Goal: Communication & Community: Share content

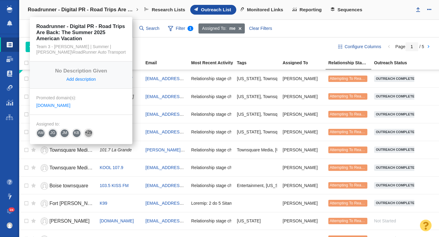
click at [98, 11] on h4 "Roadrunner - Digital PR - Road Trips Are Back: The Summer 2025 American Vacation" at bounding box center [81, 10] width 107 height 6
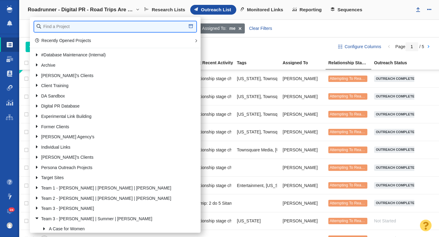
click at [75, 27] on input "text" at bounding box center [115, 26] width 162 height 11
type input "retrosp"
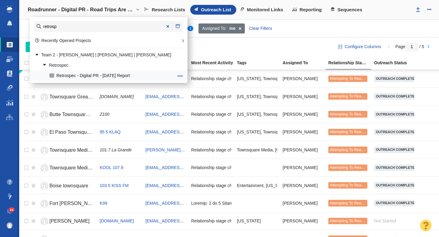
click at [100, 76] on link "Retrospec - Digital PR - [DATE] Report" at bounding box center [111, 75] width 127 height 9
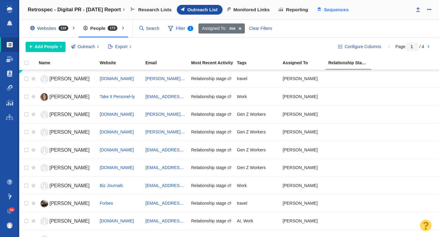
click at [336, 10] on span "Sequences" at bounding box center [336, 9] width 25 height 5
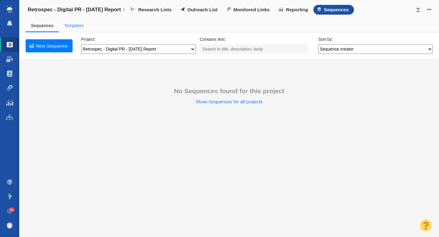
click at [73, 25] on link "Templates" at bounding box center [74, 25] width 20 height 5
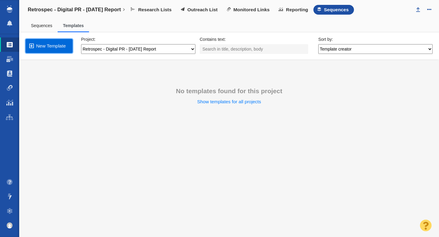
click at [56, 46] on link "New Template" at bounding box center [49, 46] width 47 height 14
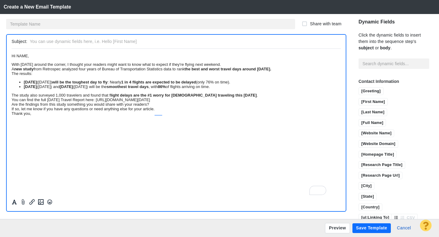
click at [12, 58] on span "Hi NAME," at bounding box center [20, 55] width 17 height 5
click at [307, 66] on div "With [DATE] around the corner, I thought your readers might want to know what t…" at bounding box center [176, 64] width 329 height 5
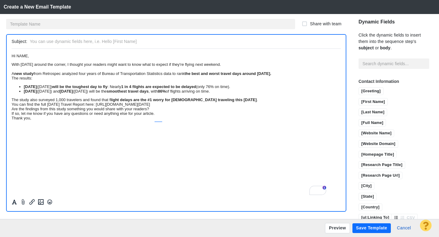
click at [81, 76] on div "A new study from Retrospec analyzed four years of Bureau of Transportation Stat…" at bounding box center [176, 73] width 329 height 5
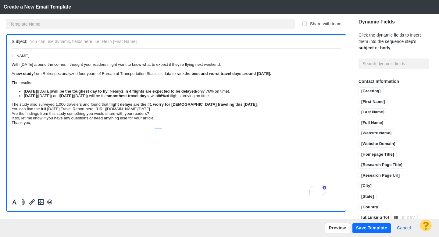
click at [322, 106] on div "The study also surveyed 1,000 travelers and found that f light delays are the #…" at bounding box center [176, 104] width 329 height 5
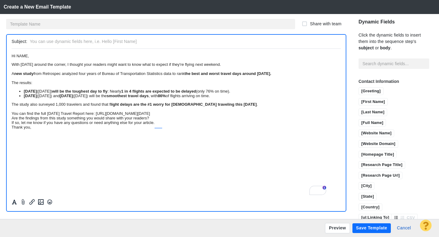
click at [269, 116] on div "You can find the full [DATE] Travel Report here: [URL][DOMAIN_NAME][DATE]" at bounding box center [176, 113] width 329 height 5
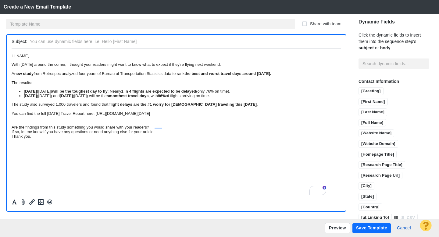
click at [218, 129] on div "Are the findings from this study something you would share with your readers?" at bounding box center [176, 127] width 329 height 5
click at [215, 138] on div "If so, let me know if you have any questions or need anything else for your art…" at bounding box center [176, 136] width 329 height 5
click at [29, 57] on span "Hi NAME," at bounding box center [20, 55] width 17 height 5
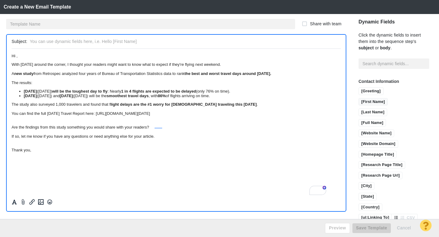
click at [359, 98] on input "[First Name]" at bounding box center [373, 102] width 29 height 8
click at [324, 98] on li "Sunday (August 31st) and Tuesday (September 2nd) will be the smoothest travel d…" at bounding box center [182, 95] width 317 height 5
click at [145, 106] on div "The study also surveyed 1,000 travelers and found that f light delays are the #…" at bounding box center [176, 104] width 329 height 5
click at [155, 106] on strong "flight delays are the #1 worry for [DEMOGRAPHIC_DATA] traveling this [DATE]" at bounding box center [182, 104] width 148 height 5
click at [112, 43] on input "text" at bounding box center [184, 41] width 308 height 9
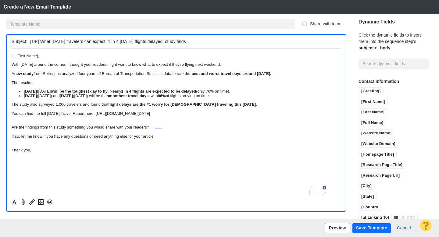
type input "[TIP] What [DATE] travelers can expect: 1 in 4 [DATE] flights delayed, study fi…"
click at [339, 228] on button "Preview" at bounding box center [337, 228] width 25 height 10
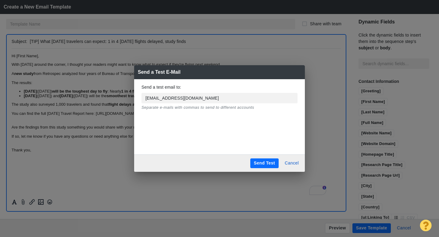
click at [260, 161] on button "Send Test" at bounding box center [264, 163] width 28 height 10
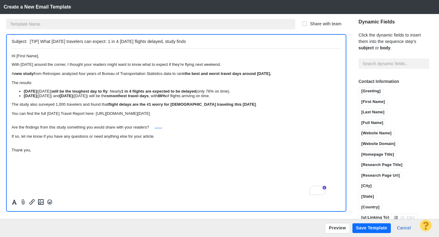
click at [80, 25] on input "text" at bounding box center [150, 24] width 289 height 10
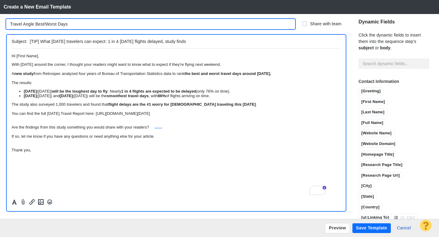
type input "Travel Angle Best/Worst Days"
click at [362, 230] on button "Save Template" at bounding box center [371, 228] width 38 height 10
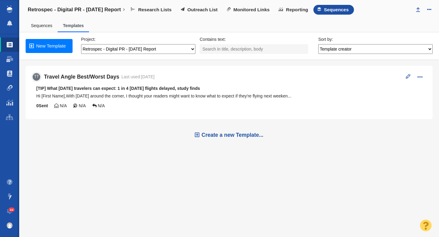
click at [184, 90] on span "[TIP] What [DATE] travelers can expect: 1 in 4 [DATE] flights delayed, study fi…" at bounding box center [118, 88] width 164 height 5
click at [410, 78] on span at bounding box center [408, 76] width 5 height 5
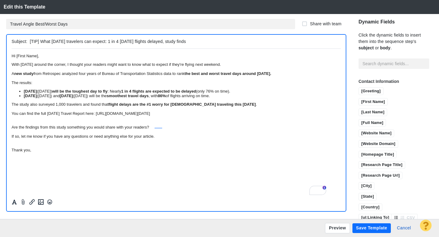
click at [378, 229] on button "Save Template" at bounding box center [371, 228] width 38 height 10
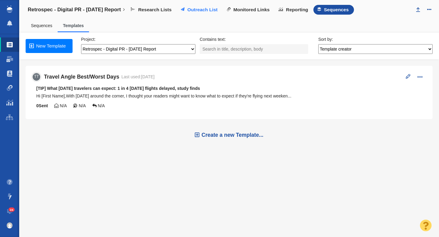
click at [217, 7] on span "Outreach List" at bounding box center [202, 9] width 30 height 5
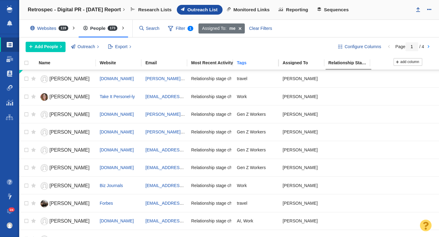
click at [247, 62] on div "Tags" at bounding box center [259, 63] width 45 height 4
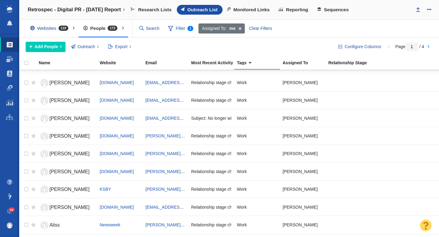
scroll to position [723, 0]
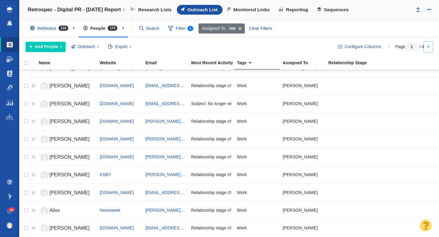
click at [428, 48] on link at bounding box center [428, 47] width 9 height 10
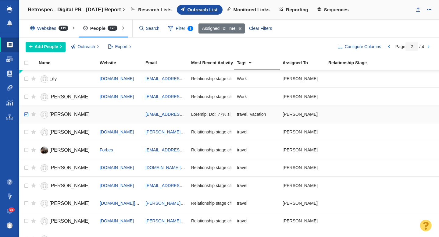
checkbox input "true"
click at [26, 114] on input "checkbox" at bounding box center [25, 114] width 9 height 13
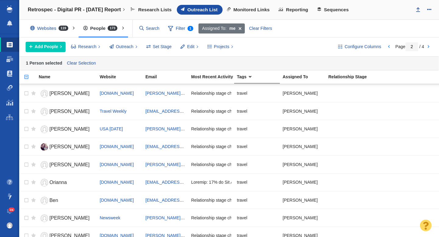
scroll to position [737, 0]
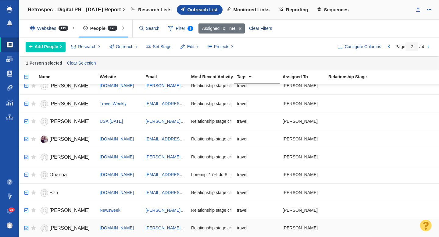
click at [27, 229] on input "checkbox" at bounding box center [25, 228] width 9 height 13
checkbox input "true"
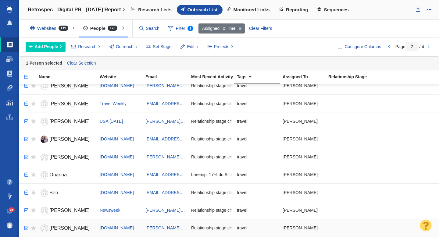
checkbox input "true"
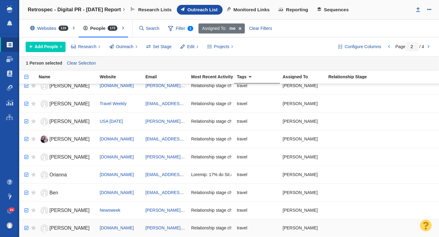
checkbox input "true"
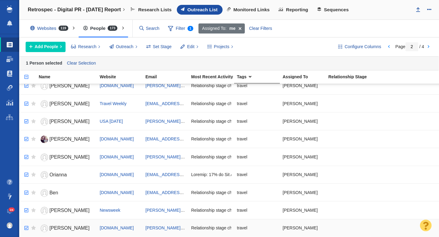
checkbox input "true"
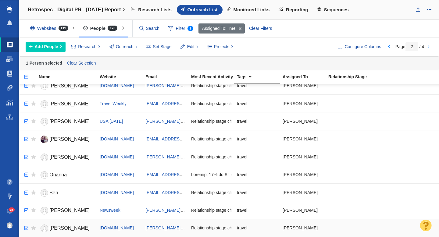
checkbox input "true"
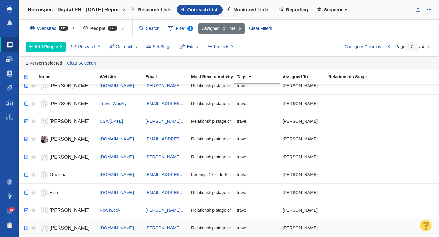
checkbox input "true"
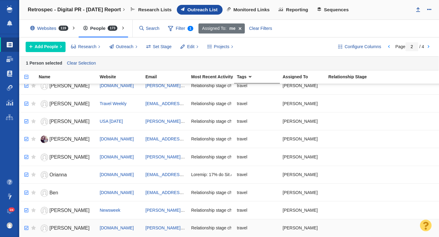
checkbox input "true"
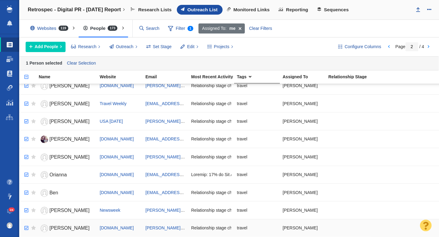
checkbox input "true"
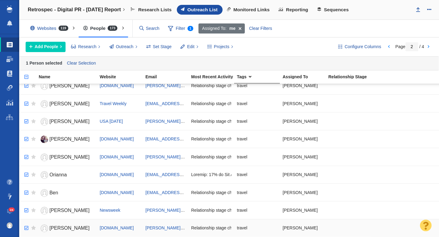
checkbox input "true"
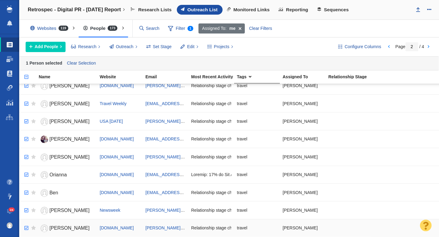
checkbox input "true"
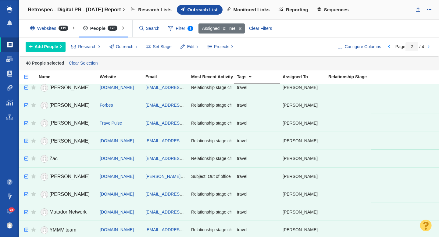
scroll to position [0, 0]
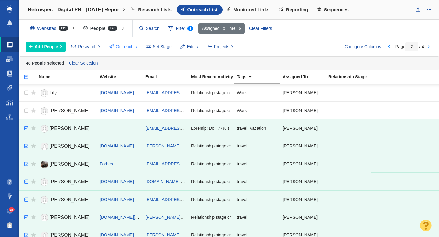
click at [125, 47] on span "Outreach" at bounding box center [125, 47] width 18 height 6
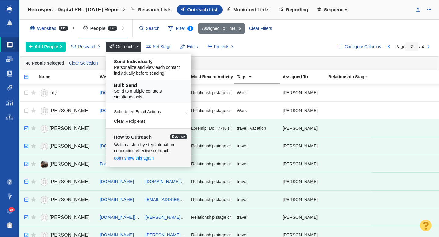
click at [139, 89] on span "Send to multiple contacts simultaneously" at bounding box center [150, 94] width 73 height 12
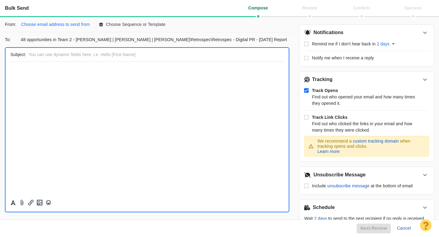
click at [69, 23] on p "Choose email address to send from" at bounding box center [55, 24] width 69 height 6
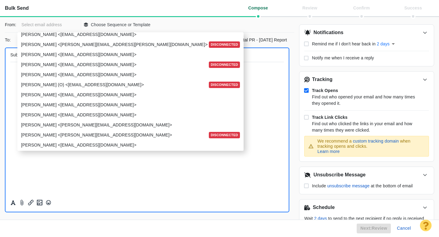
scroll to position [741, 0]
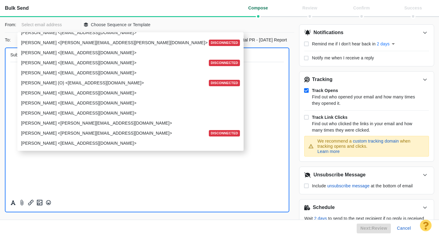
click at [42, 104] on p "[PERSON_NAME] <[EMAIL_ADDRESS][DOMAIN_NAME]>" at bounding box center [130, 103] width 218 height 6
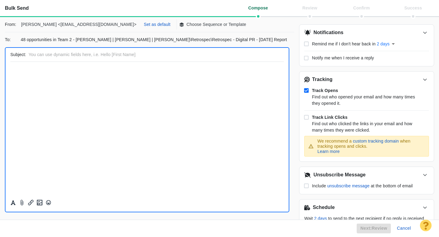
scroll to position [0, 0]
click at [187, 25] on p "Choose Sequence or Template" at bounding box center [217, 24] width 60 height 6
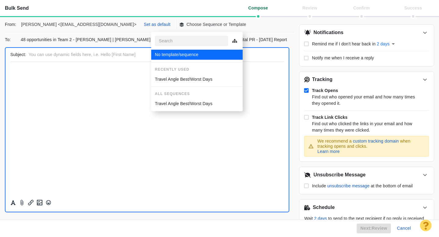
click at [182, 78] on p "Travel Angle Best/Worst Days" at bounding box center [184, 79] width 58 height 6
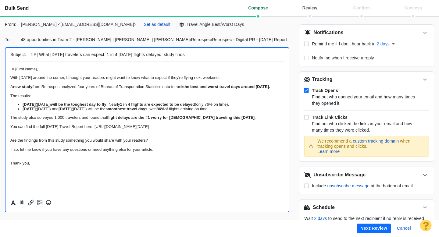
click at [378, 229] on button "Next: review" at bounding box center [374, 229] width 34 height 10
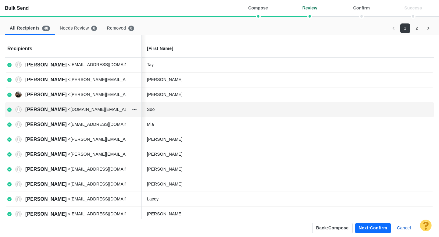
click at [178, 109] on div "Soo" at bounding box center [192, 109] width 91 height 6
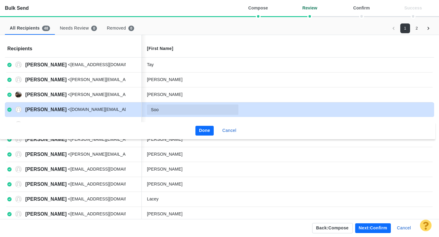
click at [209, 130] on button "Done" at bounding box center [204, 131] width 19 height 10
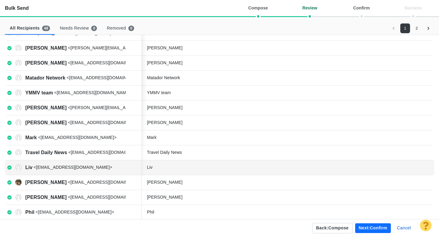
scroll to position [217, 0]
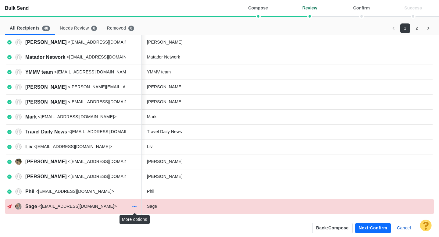
click at [135, 207] on icon "button" at bounding box center [134, 206] width 4 height 5
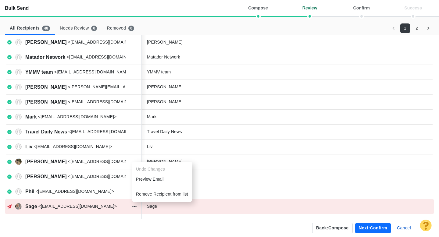
click at [162, 194] on li "Remove Recipient from list" at bounding box center [161, 194] width 59 height 10
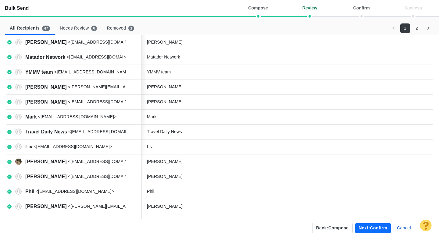
click at [376, 228] on button "Next: confirm" at bounding box center [373, 228] width 36 height 10
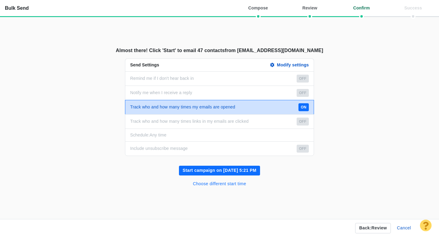
click at [217, 186] on button "Choose different start time" at bounding box center [219, 184] width 61 height 10
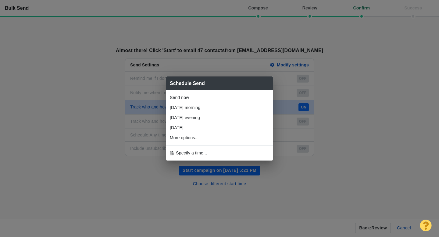
click at [201, 156] on span "Specify a time..." at bounding box center [191, 153] width 31 height 6
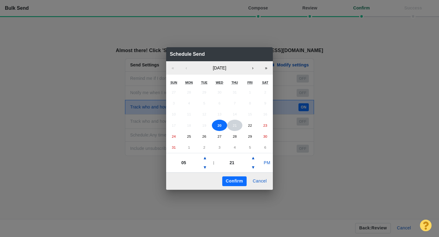
click at [234, 126] on abbr "21" at bounding box center [235, 125] width 4 height 4
click at [206, 158] on button "▲" at bounding box center [204, 158] width 7 height 10
click at [206, 169] on button "▼" at bounding box center [204, 168] width 7 height 10
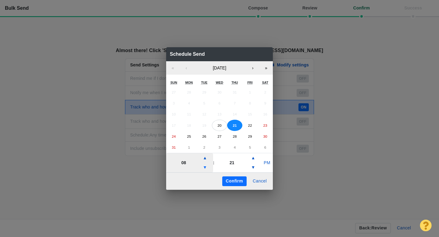
type input "07"
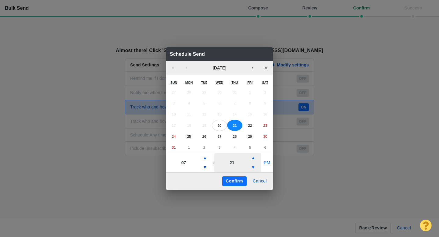
click at [253, 167] on button "▼" at bounding box center [252, 168] width 7 height 10
click at [253, 160] on button "▲" at bounding box center [252, 158] width 7 height 10
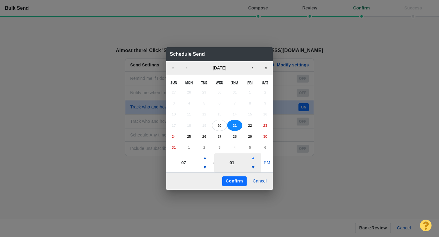
type input "06"
click at [264, 162] on button "PM" at bounding box center [267, 163] width 12 height 10
click at [233, 182] on button "Confirm" at bounding box center [234, 181] width 24 height 10
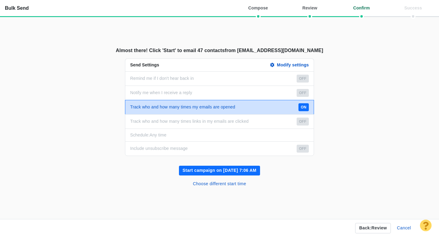
click at [222, 169] on button "Start campaign on Aug 21, 7:06 AM" at bounding box center [219, 171] width 81 height 10
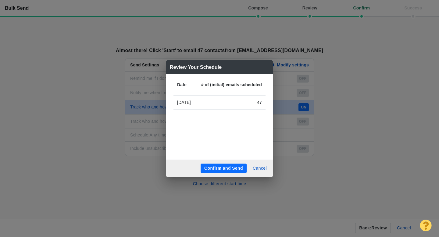
click at [226, 166] on button "Confirm and Send" at bounding box center [224, 169] width 46 height 10
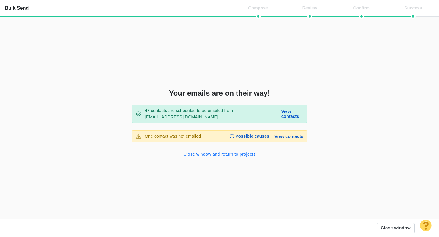
click at [244, 154] on button "Close window and return to projects" at bounding box center [220, 155] width 80 height 10
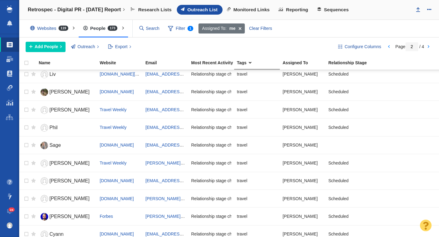
scroll to position [377, 0]
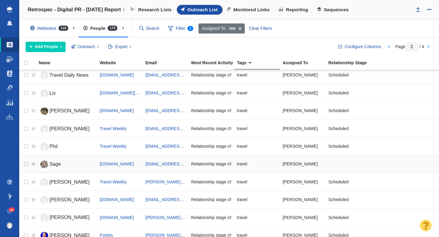
click at [56, 164] on span "Sage" at bounding box center [54, 164] width 11 height 5
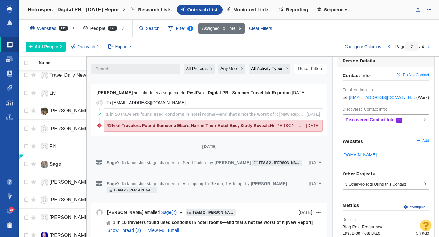
scroll to position [94, 0]
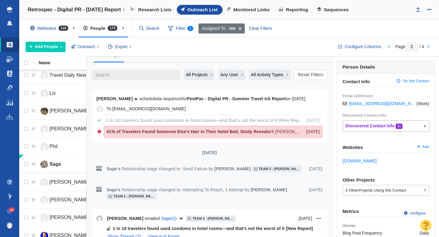
click at [209, 122] on span "1 in 10 travelers found used condoms in hotel rooms—and that’s not the worst of…" at bounding box center [206, 120] width 200 height 5
click at [208, 130] on span "41% of Travelers Found Someone Else’s Hair in Their Hotel Bed, Study Reveals" at bounding box center [187, 131] width 163 height 5
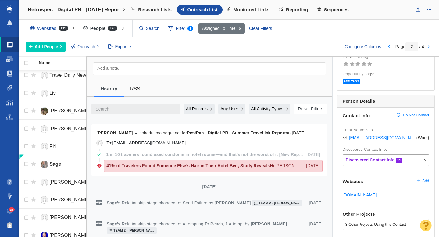
scroll to position [0, 0]
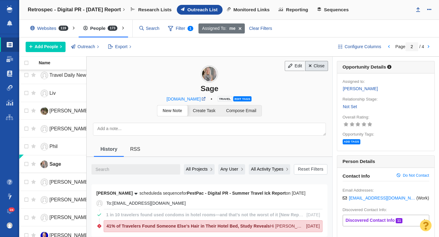
click at [316, 64] on link "Close" at bounding box center [316, 66] width 23 height 10
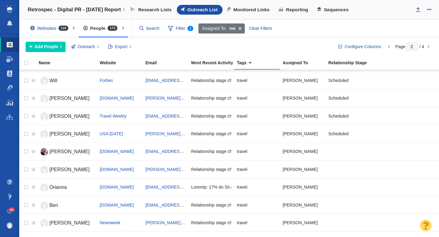
scroll to position [723, 0]
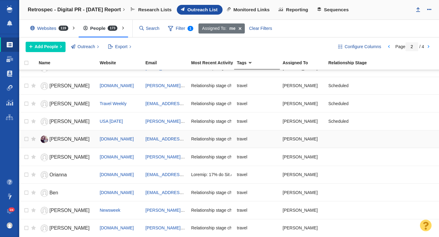
click at [62, 139] on span "[PERSON_NAME]" at bounding box center [69, 139] width 40 height 5
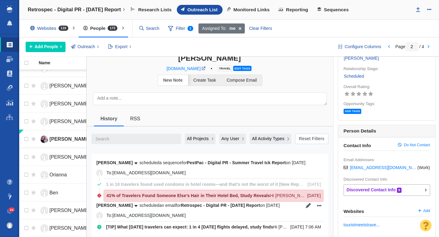
scroll to position [0, 0]
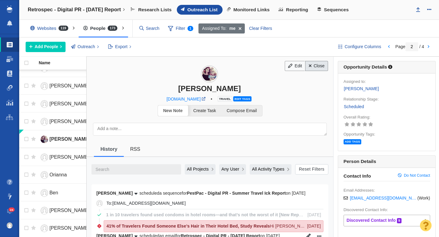
click at [319, 67] on link "Close" at bounding box center [316, 66] width 23 height 10
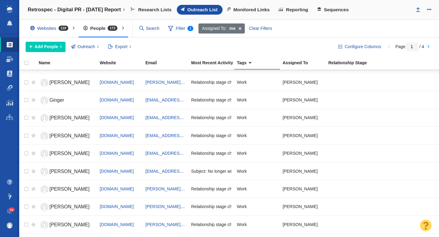
scroll to position [723, 0]
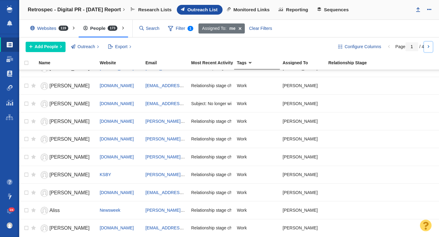
click at [429, 47] on link at bounding box center [428, 47] width 9 height 10
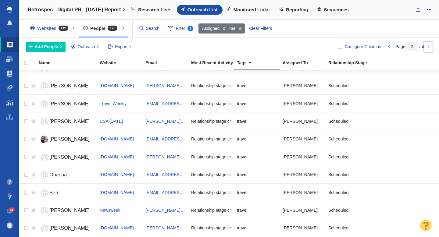
click at [428, 48] on link at bounding box center [428, 47] width 9 height 10
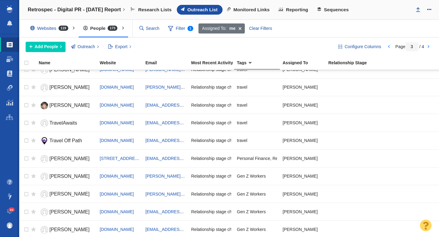
scroll to position [399, 0]
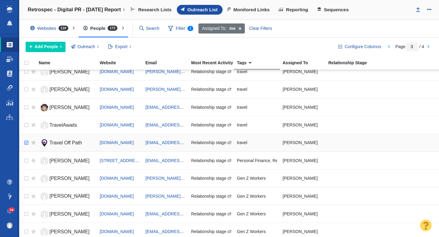
checkbox input "true"
click at [26, 143] on input "checkbox" at bounding box center [25, 142] width 9 height 13
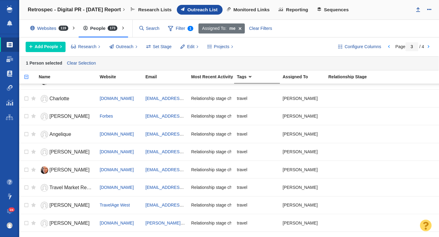
scroll to position [0, 0]
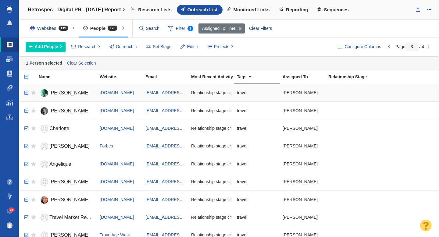
click at [28, 93] on input "checkbox" at bounding box center [25, 92] width 9 height 13
checkbox input "true"
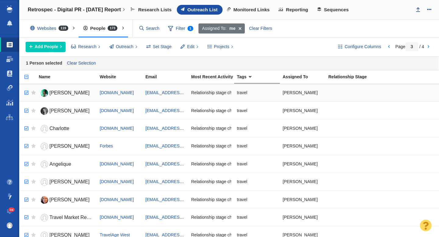
checkbox input "true"
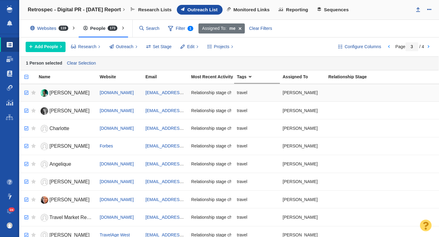
checkbox input "true"
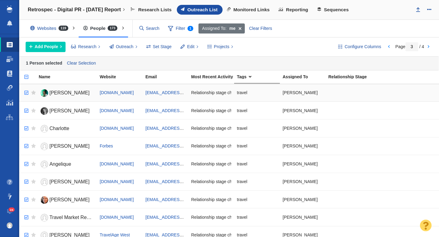
checkbox input "true"
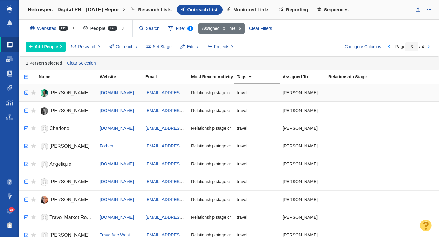
checkbox input "true"
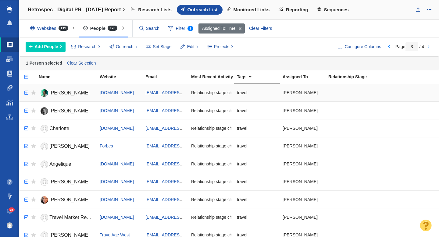
checkbox input "true"
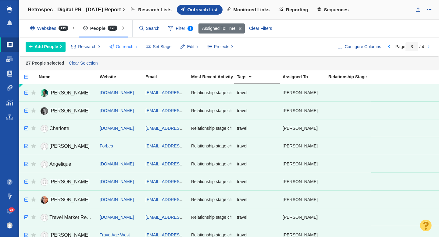
click at [116, 48] on span "Outreach" at bounding box center [125, 47] width 18 height 6
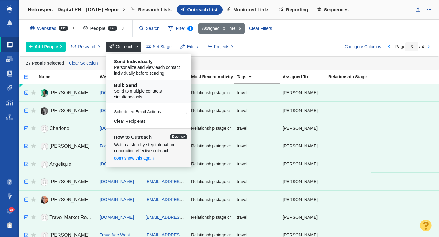
click at [136, 88] on span "Send to multiple contacts simultaneously" at bounding box center [150, 94] width 73 height 12
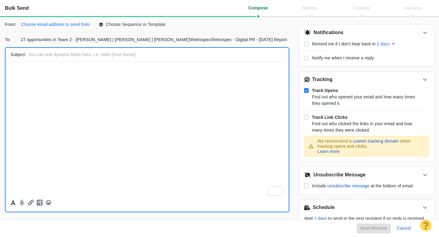
click at [75, 26] on p "Choose email address to send from" at bounding box center [55, 24] width 69 height 6
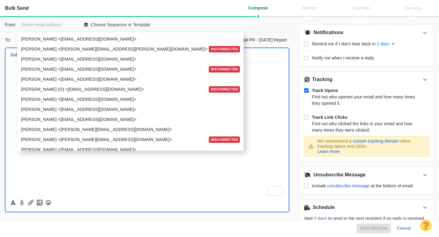
scroll to position [751, 0]
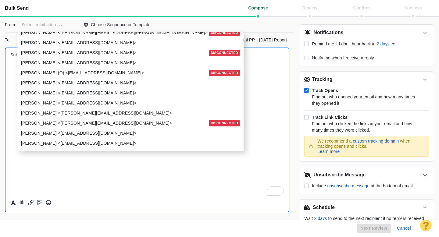
click at [53, 93] on p "[PERSON_NAME] <[EMAIL_ADDRESS][DOMAIN_NAME]>" at bounding box center [130, 93] width 218 height 6
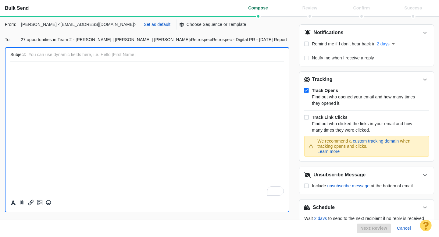
scroll to position [0, 0]
click at [144, 25] on p "Set as default" at bounding box center [157, 24] width 27 height 6
click at [152, 26] on p "Choose Sequence or Template" at bounding box center [182, 24] width 60 height 6
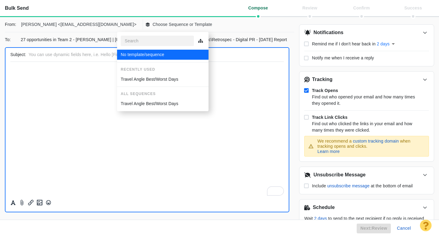
click at [149, 82] on p "Travel Angle Best/Worst Days" at bounding box center [150, 79] width 58 height 6
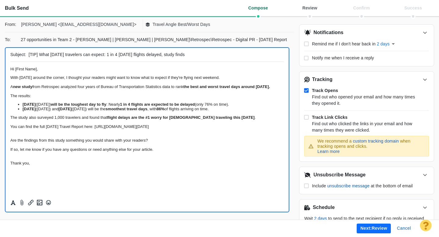
click at [374, 229] on button "Next: review" at bounding box center [374, 229] width 34 height 10
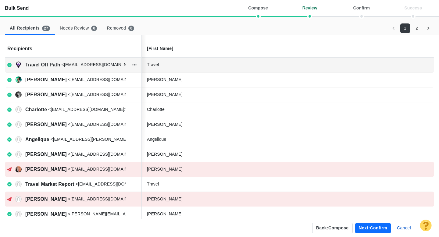
click at [167, 64] on div "Travel" at bounding box center [192, 65] width 91 height 6
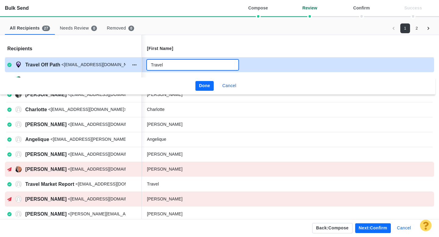
click at [176, 65] on input "Travel" at bounding box center [192, 65] width 91 height 10
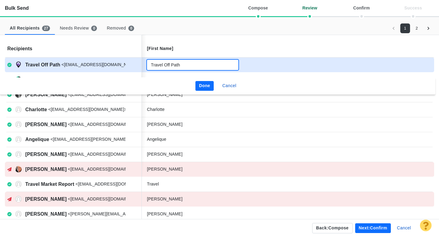
type input "Travel Off Path"
click at [203, 83] on button "Done" at bounding box center [204, 86] width 19 height 10
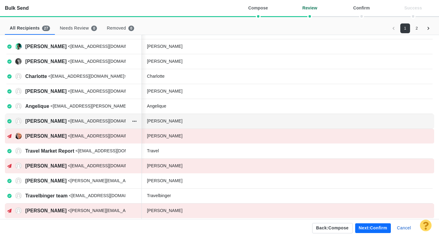
scroll to position [34, 0]
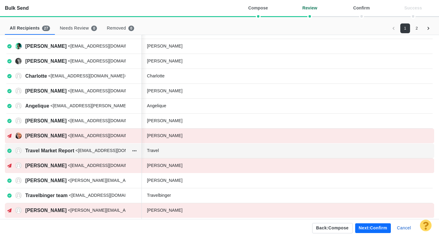
click at [178, 153] on div "Travel" at bounding box center [192, 151] width 91 height 6
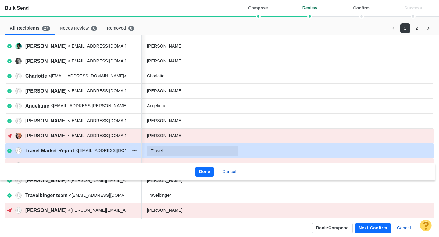
click at [182, 151] on input "Travel" at bounding box center [192, 151] width 91 height 10
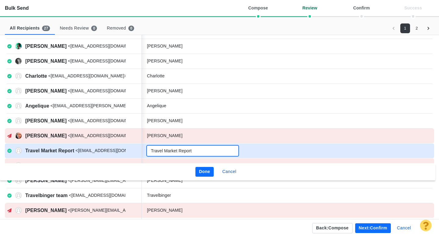
type input "Travel Market Report"
click at [202, 169] on button "Done" at bounding box center [204, 172] width 19 height 10
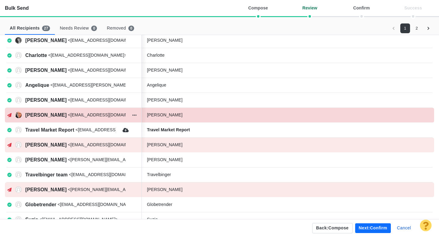
scroll to position [55, 0]
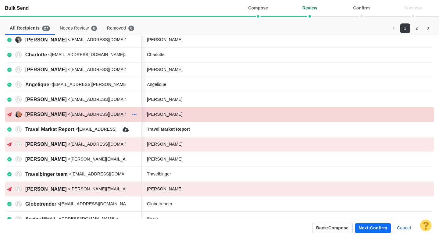
click at [135, 114] on icon "button" at bounding box center [134, 114] width 4 height 5
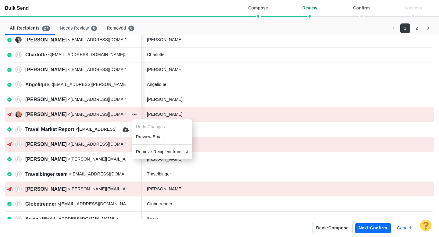
click at [155, 149] on li "Remove Recipient from list" at bounding box center [161, 152] width 59 height 10
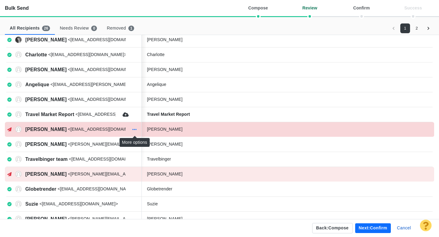
click at [135, 130] on icon "button" at bounding box center [134, 129] width 4 height 1
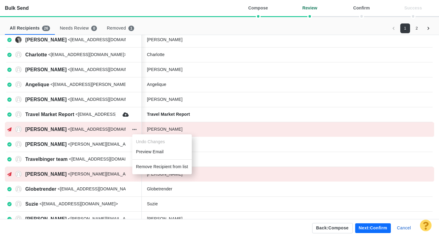
click at [148, 167] on li "Remove Recipient from list" at bounding box center [161, 167] width 59 height 10
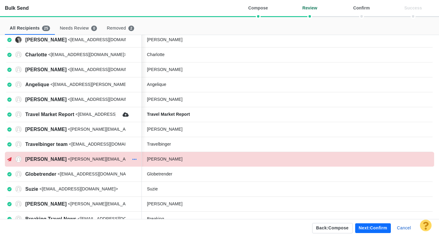
click at [137, 160] on button "button" at bounding box center [134, 159] width 8 height 9
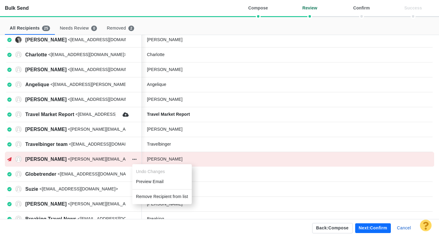
click at [149, 195] on li "Remove Recipient from list" at bounding box center [161, 197] width 59 height 10
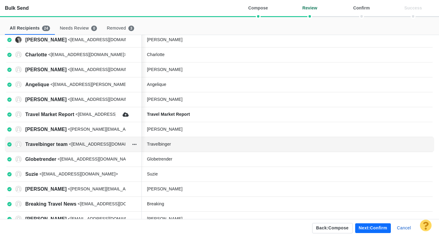
click at [187, 147] on div "Travelbinger" at bounding box center [192, 144] width 91 height 6
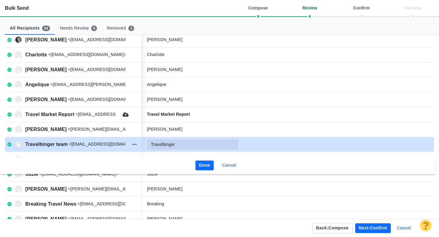
click at [189, 145] on input "Travelbinger" at bounding box center [192, 144] width 91 height 10
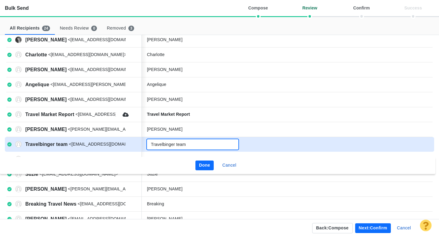
type input "Travelbinger team"
click at [208, 165] on button "Done" at bounding box center [204, 166] width 19 height 10
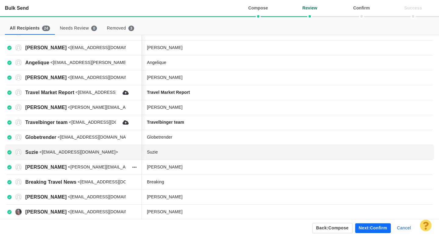
scroll to position [94, 0]
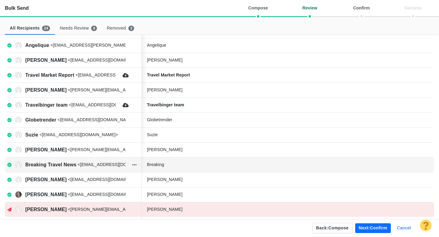
click at [196, 165] on div "Breaking" at bounding box center [192, 165] width 91 height 6
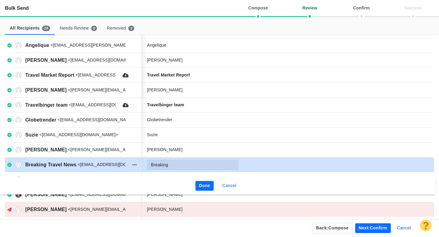
click at [190, 165] on input "Breaking" at bounding box center [192, 165] width 91 height 10
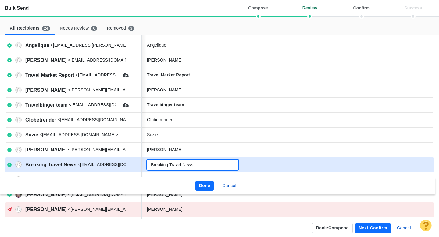
type input "Breaking Travel News"
click at [202, 183] on button "Done" at bounding box center [204, 186] width 19 height 10
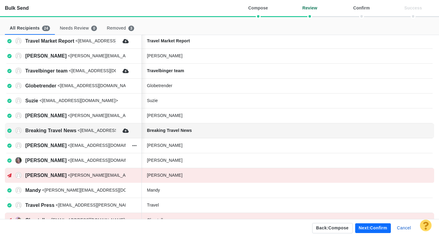
scroll to position [129, 0]
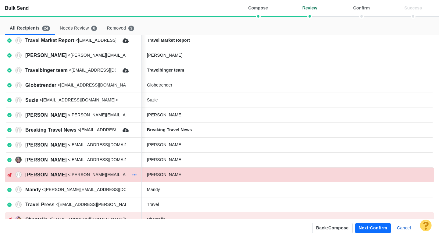
click at [134, 175] on icon "button" at bounding box center [134, 175] width 4 height 5
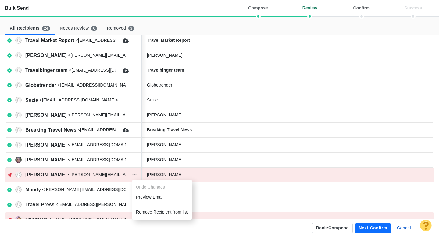
click at [152, 209] on li "Remove Recipient from list" at bounding box center [161, 212] width 59 height 10
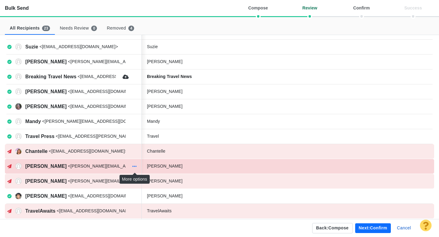
scroll to position [187, 0]
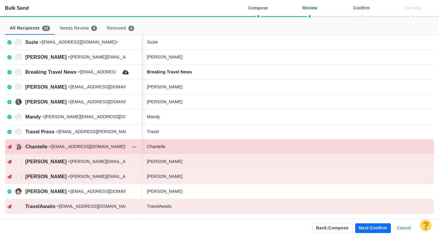
click at [135, 148] on icon "button" at bounding box center [134, 146] width 4 height 5
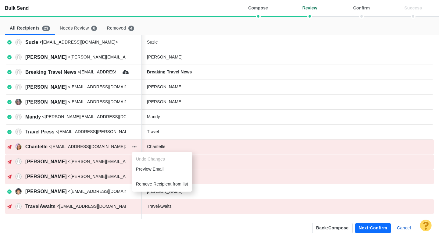
click at [155, 183] on li "Remove Recipient from list" at bounding box center [161, 184] width 59 height 10
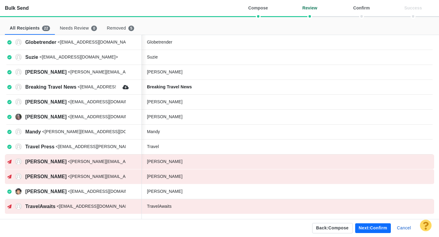
scroll to position [172, 0]
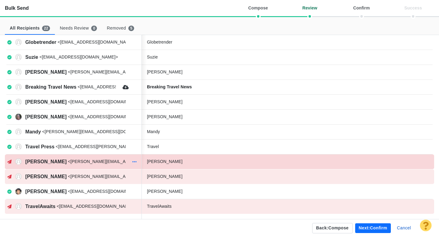
click at [133, 161] on icon "button" at bounding box center [134, 161] width 4 height 5
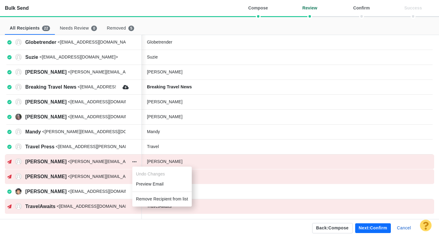
click at [149, 199] on li "Remove Recipient from list" at bounding box center [161, 199] width 59 height 10
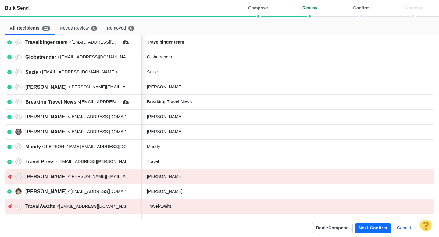
scroll to position [157, 0]
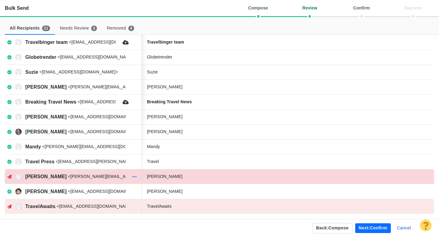
click at [133, 177] on icon "button" at bounding box center [134, 176] width 4 height 5
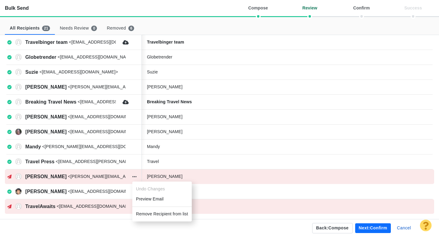
click at [147, 213] on li "Remove Recipient from list" at bounding box center [161, 214] width 59 height 10
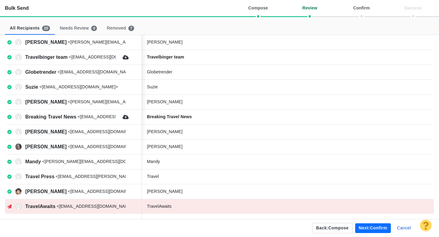
scroll to position [142, 0]
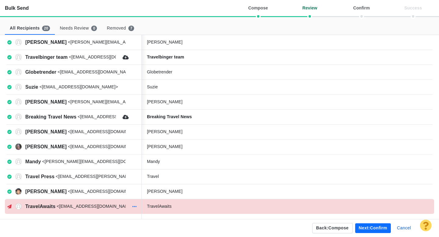
click at [136, 206] on icon "button" at bounding box center [134, 206] width 4 height 1
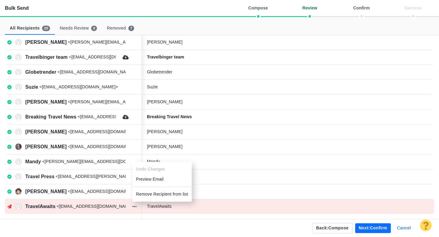
click at [156, 194] on li "Remove Recipient from list" at bounding box center [161, 194] width 59 height 10
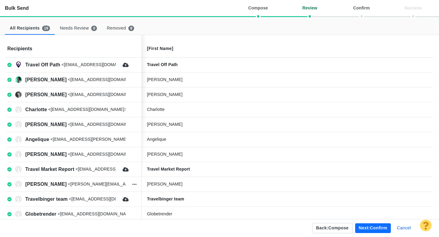
scroll to position [127, 0]
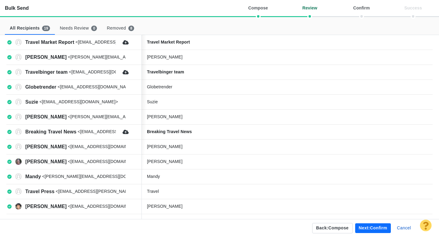
click at [373, 227] on button "Next: confirm" at bounding box center [373, 228] width 36 height 10
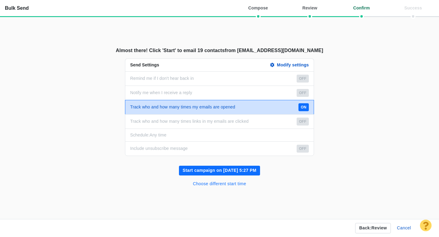
click at [234, 184] on button "Choose different start time" at bounding box center [219, 184] width 61 height 10
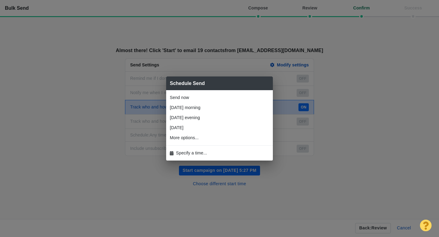
click at [202, 153] on span "Specify a time..." at bounding box center [191, 153] width 31 height 6
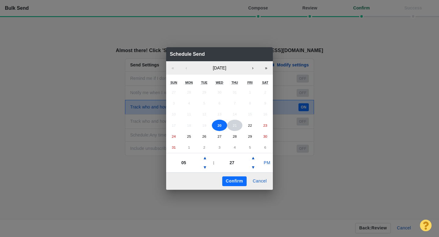
click at [233, 124] on abbr "21" at bounding box center [235, 125] width 4 height 4
click at [205, 160] on button "▲" at bounding box center [204, 158] width 7 height 10
type input "07"
click at [251, 168] on button "▼" at bounding box center [252, 168] width 7 height 10
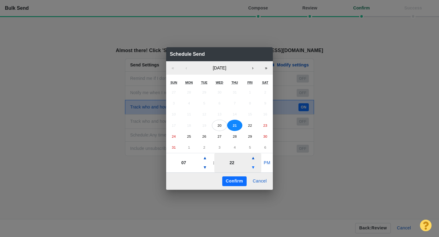
click at [251, 168] on button "▼" at bounding box center [252, 168] width 7 height 10
click at [267, 160] on button "PM" at bounding box center [267, 163] width 12 height 10
click at [254, 168] on button "▼" at bounding box center [252, 168] width 7 height 10
type input "12"
click at [235, 182] on button "Confirm" at bounding box center [234, 181] width 24 height 10
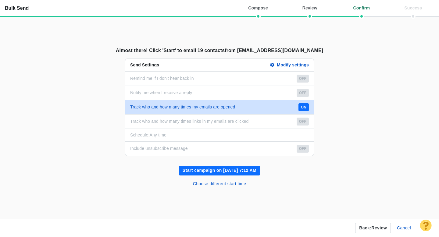
click at [226, 171] on button "Start campaign on Aug 21, 7:12 AM" at bounding box center [219, 171] width 81 height 10
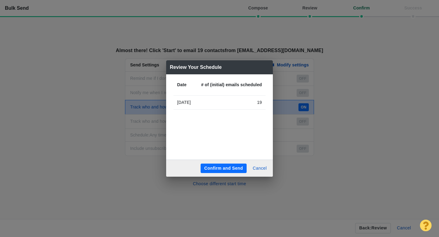
click at [221, 168] on button "Confirm and Send" at bounding box center [224, 169] width 46 height 10
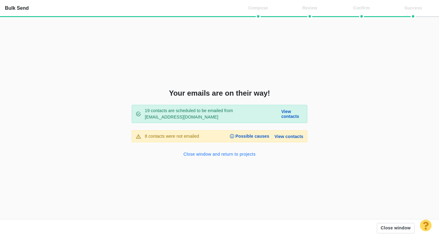
click at [214, 156] on button "Close window and return to projects" at bounding box center [220, 155] width 80 height 10
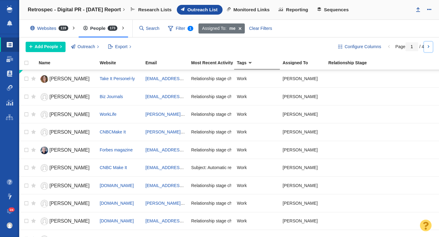
click at [429, 46] on link at bounding box center [428, 47] width 9 height 10
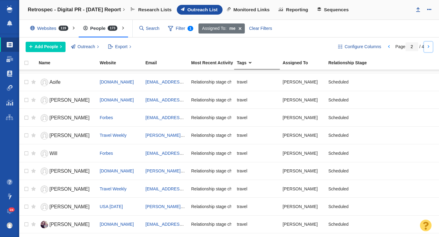
scroll to position [723, 0]
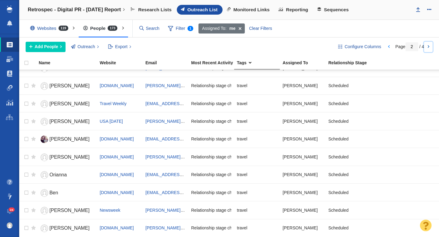
click at [427, 50] on link at bounding box center [428, 47] width 9 height 10
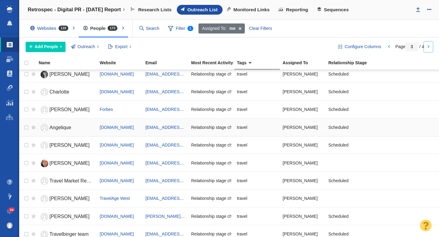
scroll to position [38, 0]
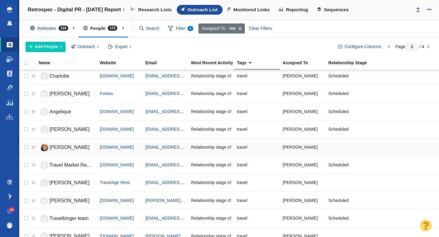
click at [60, 148] on span "[PERSON_NAME]" at bounding box center [69, 147] width 40 height 5
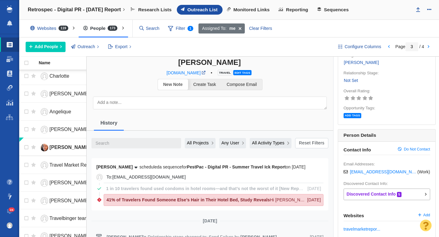
scroll to position [23, 0]
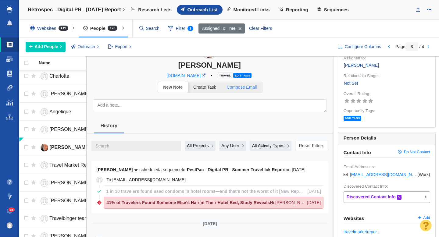
click at [239, 89] on span "Compose Email" at bounding box center [242, 87] width 30 height 5
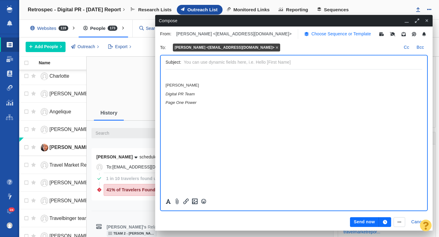
scroll to position [0, 0]
click at [311, 35] on p "Choose Sequence or Template" at bounding box center [341, 34] width 60 height 6
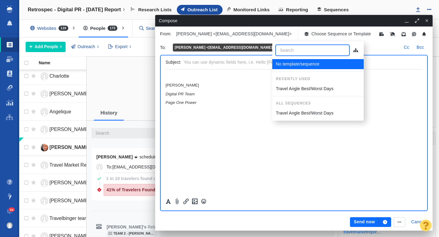
click at [300, 86] on p "Travel Angle Best/Worst Days" at bounding box center [305, 89] width 58 height 6
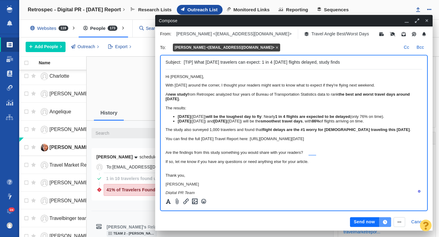
click at [385, 221] on icon "button" at bounding box center [385, 222] width 4 height 4
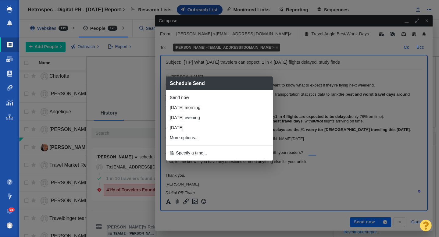
click at [208, 141] on li "More options..." at bounding box center [219, 138] width 107 height 10
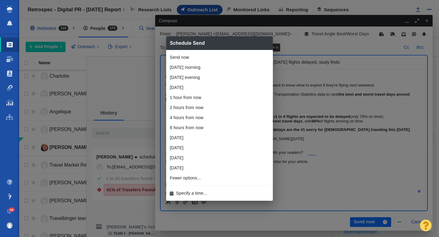
click at [195, 193] on span "Specify a time..." at bounding box center [191, 193] width 31 height 6
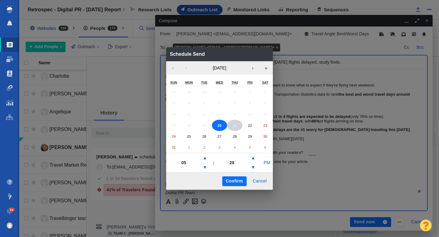
click at [232, 128] on button "21" at bounding box center [234, 126] width 15 height 12
click at [267, 166] on button "PM" at bounding box center [267, 163] width 12 height 10
click at [238, 180] on button "Confirm" at bounding box center [234, 181] width 24 height 10
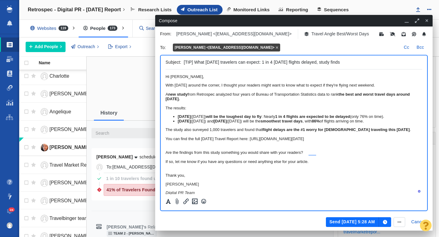
click at [353, 220] on button "Send [DATE] 5:28 AM" at bounding box center [352, 222] width 53 height 10
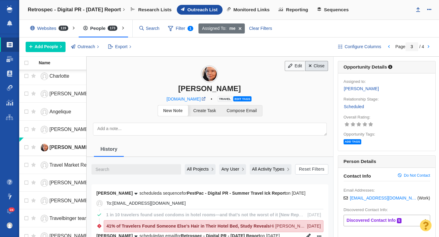
click at [318, 68] on link "Close" at bounding box center [316, 66] width 23 height 10
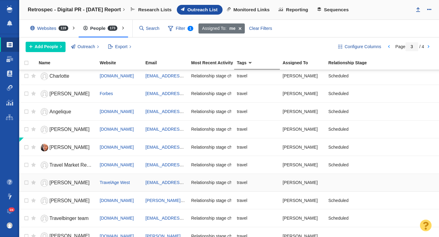
click at [67, 184] on span "[PERSON_NAME]" at bounding box center [69, 182] width 40 height 5
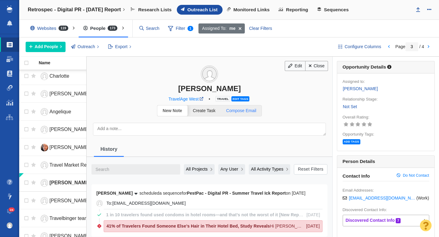
click at [249, 113] on link "Compose Email" at bounding box center [241, 110] width 41 height 11
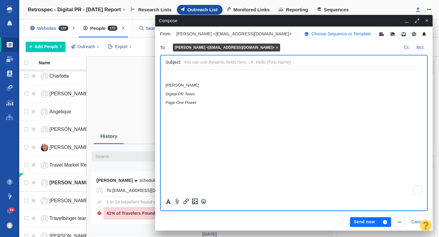
click at [311, 37] on p "Choose Sequence or Template" at bounding box center [341, 34] width 60 height 6
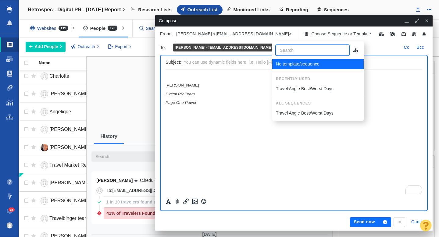
click at [298, 86] on p "Travel Angle Best/Worst Days" at bounding box center [305, 89] width 58 height 6
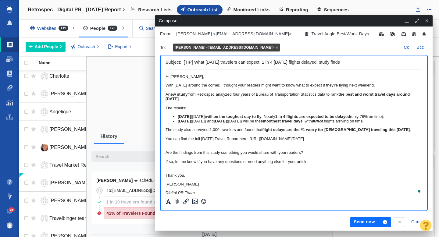
click at [384, 222] on icon "button" at bounding box center [385, 222] width 4 height 4
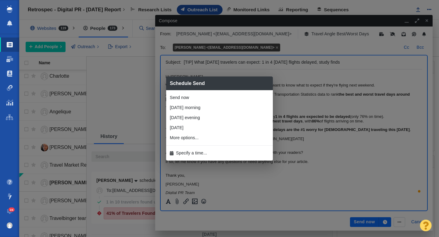
click at [221, 156] on li "Specify a time..." at bounding box center [219, 153] width 107 height 10
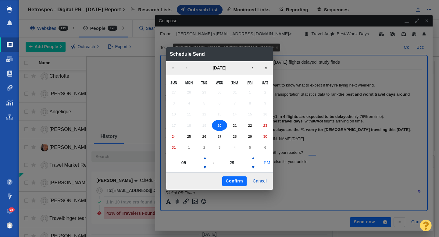
click at [266, 162] on button "PM" at bounding box center [267, 163] width 12 height 10
click at [233, 179] on button "Confirm" at bounding box center [234, 181] width 24 height 10
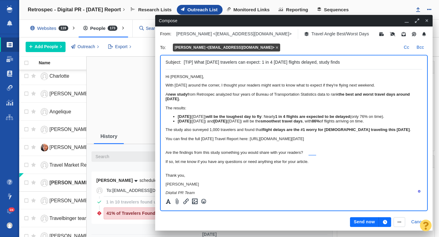
click at [384, 222] on icon "button" at bounding box center [385, 222] width 4 height 4
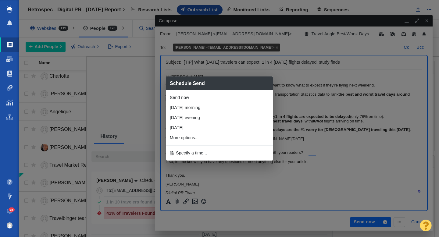
click at [214, 150] on li "Specify a time..." at bounding box center [219, 153] width 107 height 10
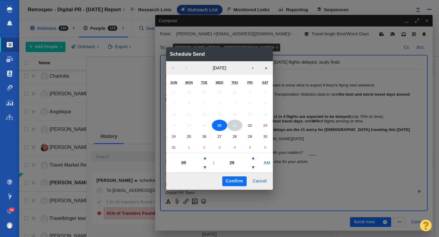
click at [235, 121] on button "21" at bounding box center [234, 126] width 15 height 12
click at [240, 179] on button "Confirm" at bounding box center [234, 181] width 24 height 10
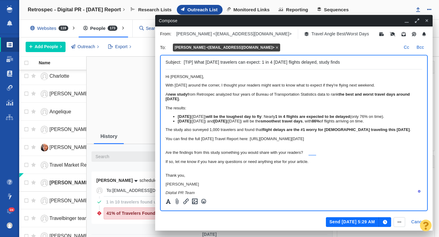
click at [343, 223] on button "Send Aug 21, 5:29 AM" at bounding box center [352, 222] width 53 height 10
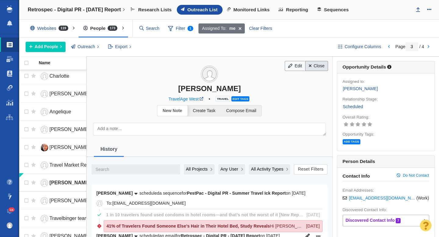
click at [315, 66] on link "Close" at bounding box center [316, 66] width 23 height 10
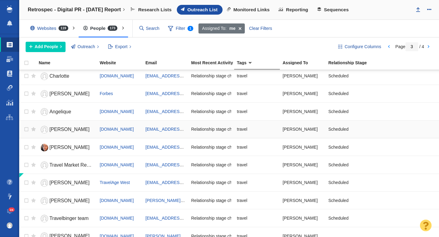
click at [59, 131] on span "[PERSON_NAME]" at bounding box center [69, 129] width 40 height 5
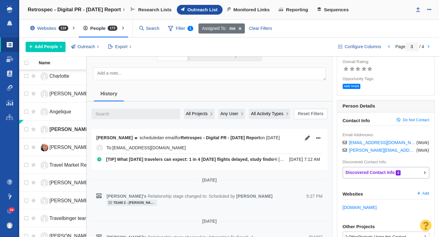
scroll to position [62, 0]
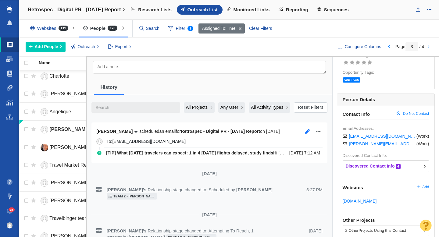
click at [307, 132] on icon "button" at bounding box center [307, 131] width 5 height 5
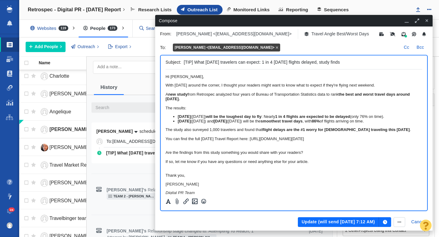
scroll to position [0, 0]
click at [329, 223] on button "Update (will send Aug 21, 7:12 AM)" at bounding box center [338, 222] width 81 height 10
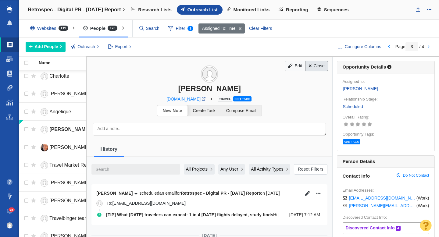
click at [320, 66] on link "Close" at bounding box center [316, 66] width 23 height 10
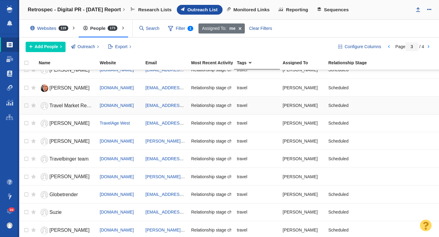
scroll to position [102, 0]
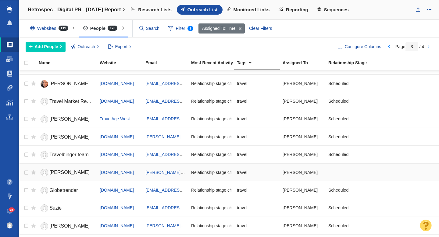
click at [64, 173] on link "[PERSON_NAME]" at bounding box center [66, 172] width 55 height 11
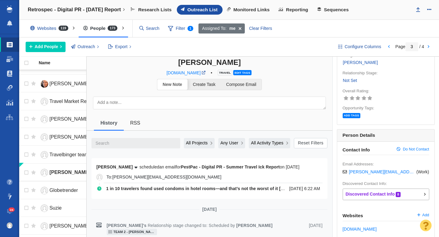
scroll to position [0, 0]
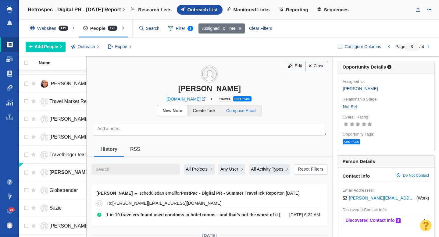
click at [247, 111] on span "Compose Email" at bounding box center [241, 110] width 30 height 5
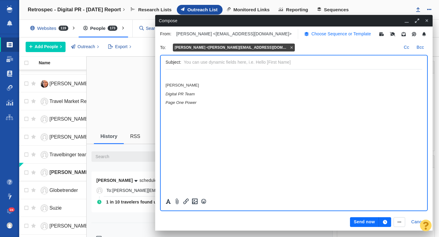
click at [311, 36] on p "Choose Sequence or Template" at bounding box center [341, 34] width 60 height 6
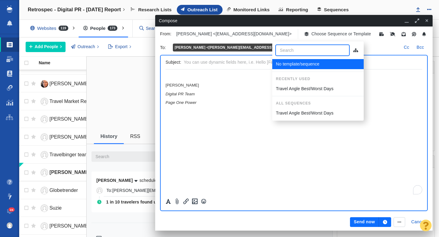
click at [301, 91] on p "Travel Angle Best/Worst Days" at bounding box center [305, 89] width 58 height 6
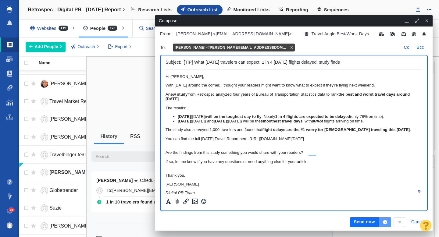
click at [388, 223] on button "button" at bounding box center [385, 222] width 12 height 10
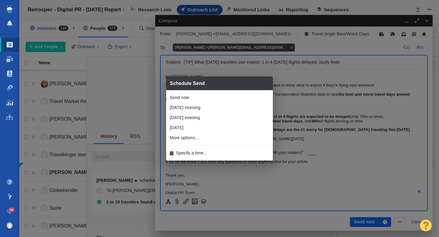
click at [208, 155] on li "Specify a time..." at bounding box center [219, 153] width 107 height 10
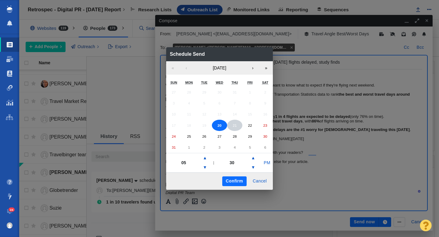
click at [236, 124] on abbr "21" at bounding box center [235, 125] width 4 height 4
click at [270, 164] on button "PM" at bounding box center [267, 163] width 12 height 10
click at [231, 180] on button "Confirm" at bounding box center [234, 181] width 24 height 10
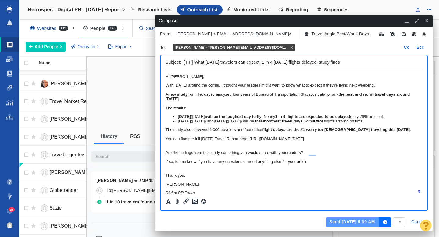
click at [340, 223] on button "Send Aug 21, 5:30 AM" at bounding box center [352, 222] width 53 height 10
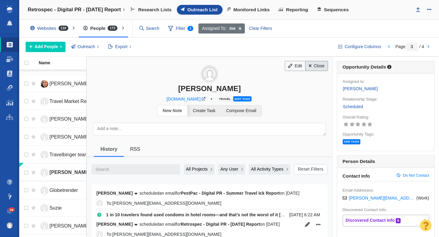
click at [319, 65] on link "Close" at bounding box center [316, 66] width 23 height 10
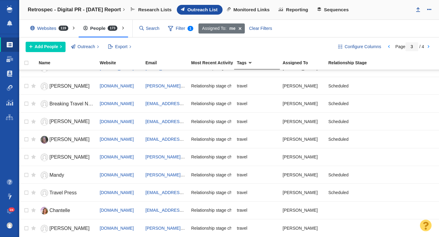
scroll to position [250, 0]
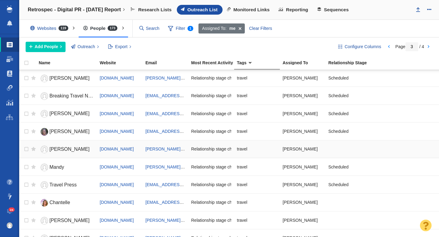
click at [66, 151] on link "[PERSON_NAME]" at bounding box center [66, 149] width 55 height 11
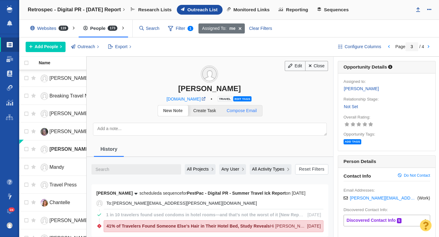
click at [244, 112] on span "Compose Email" at bounding box center [242, 110] width 30 height 5
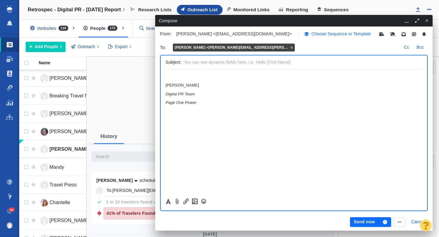
scroll to position [0, 0]
click at [311, 34] on p "Choose Sequence or Template" at bounding box center [341, 34] width 60 height 6
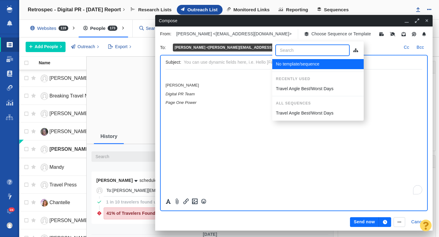
click at [309, 86] on p "Travel Angle Best/Worst Days" at bounding box center [305, 89] width 58 height 6
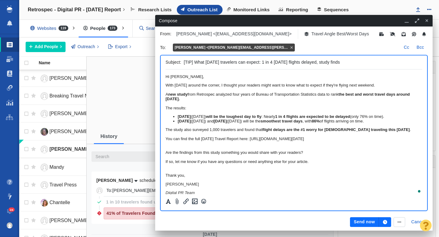
click at [384, 224] on icon "button" at bounding box center [385, 222] width 4 height 4
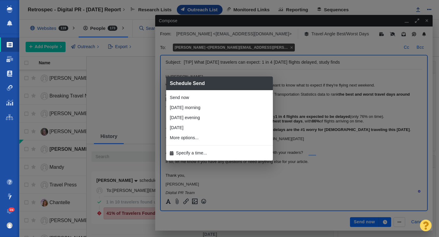
click at [210, 154] on li "Specify a time..." at bounding box center [219, 153] width 107 height 10
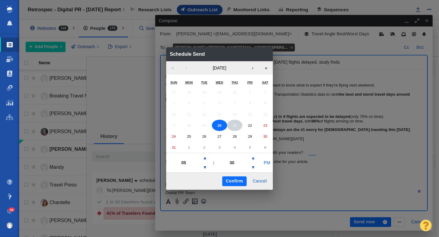
click at [234, 127] on abbr "21" at bounding box center [235, 125] width 4 height 4
click at [264, 164] on button "PM" at bounding box center [267, 163] width 12 height 10
click at [236, 180] on button "Confirm" at bounding box center [234, 181] width 24 height 10
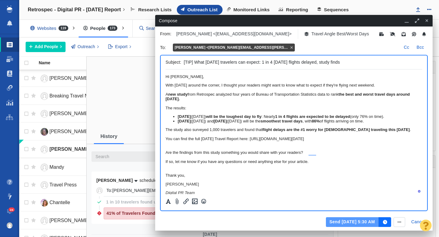
click at [365, 221] on button "Send Aug 21, 5:30 AM" at bounding box center [352, 222] width 53 height 10
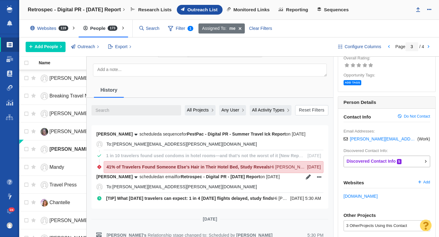
scroll to position [89, 0]
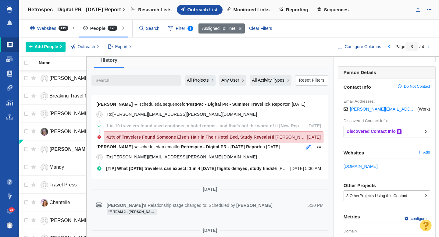
click at [308, 150] on button "button" at bounding box center [308, 147] width 9 height 9
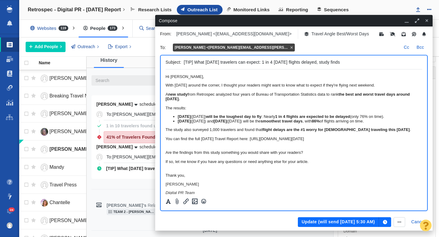
scroll to position [0, 0]
click at [342, 224] on button "Update (will send Aug 21, 5:30 AM)" at bounding box center [338, 222] width 81 height 10
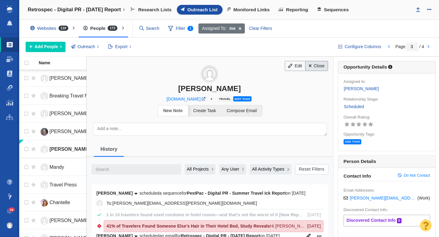
click at [316, 69] on link "Close" at bounding box center [316, 66] width 23 height 10
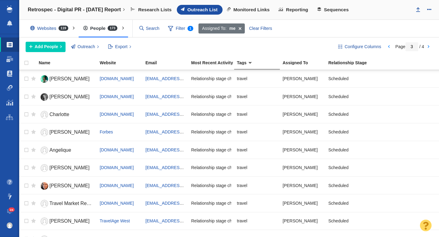
scroll to position [334, 0]
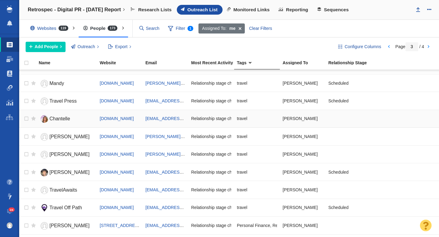
click at [64, 119] on span "Chantelle" at bounding box center [59, 118] width 21 height 5
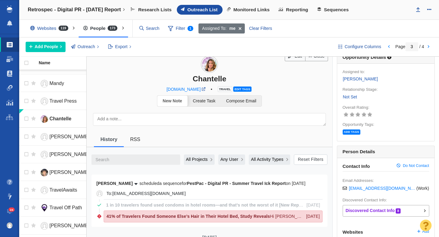
scroll to position [0, 0]
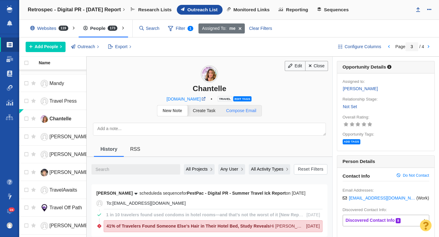
click at [244, 112] on span "Compose Email" at bounding box center [241, 110] width 30 height 5
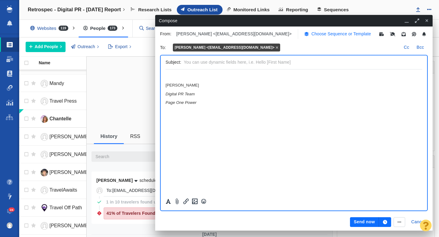
click at [311, 34] on p "Choose Sequence or Template" at bounding box center [341, 34] width 60 height 6
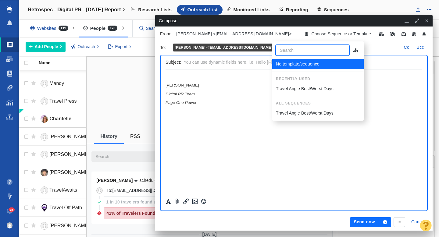
click at [306, 90] on p "Travel Angle Best/Worst Days" at bounding box center [305, 89] width 58 height 6
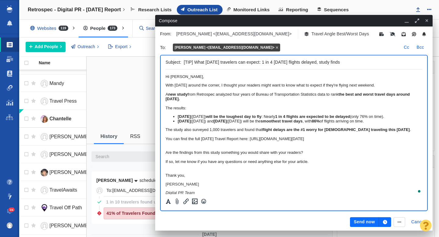
click at [386, 223] on icon "button" at bounding box center [385, 222] width 4 height 4
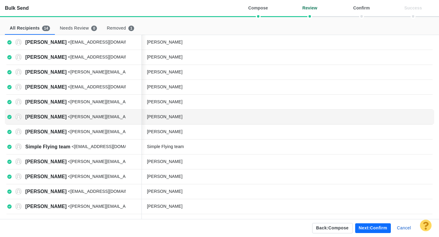
scroll to position [93, 0]
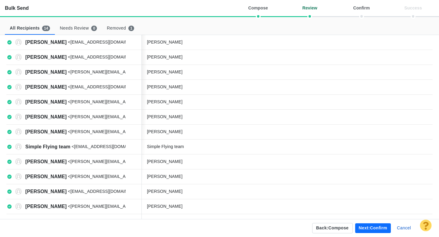
click at [371, 229] on button "Next: confirm" at bounding box center [373, 228] width 36 height 10
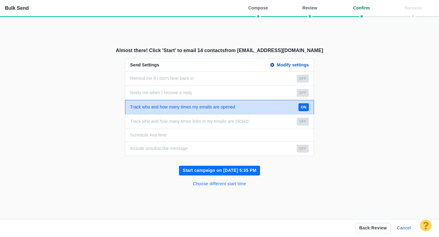
click at [218, 183] on button "Choose different start time" at bounding box center [219, 184] width 61 height 10
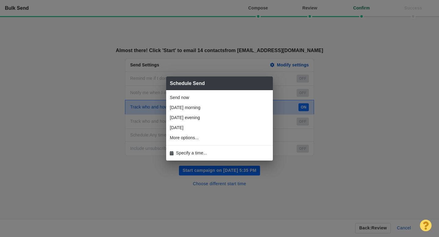
click at [200, 149] on li "Specify a time..." at bounding box center [219, 153] width 107 height 10
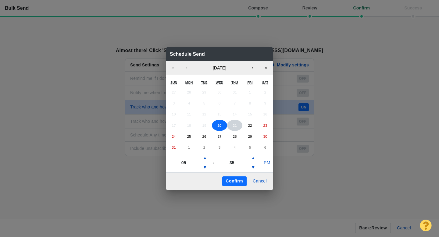
click at [234, 127] on button "21" at bounding box center [234, 126] width 15 height 12
click at [268, 163] on button "PM" at bounding box center [267, 163] width 12 height 10
click at [206, 159] on button "▲" at bounding box center [204, 158] width 7 height 10
type input "07"
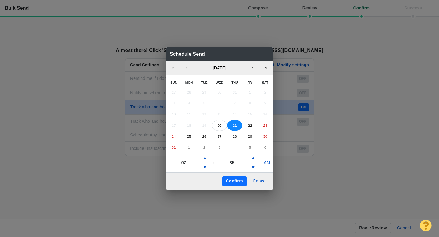
click at [240, 180] on button "Confirm" at bounding box center [234, 181] width 24 height 10
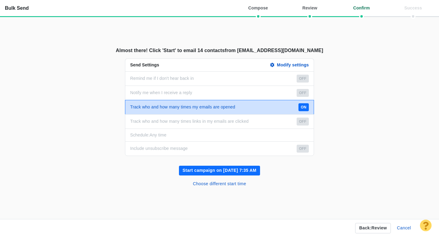
click at [225, 171] on button "Start campaign on Aug 21, 7:35 AM" at bounding box center [219, 171] width 81 height 10
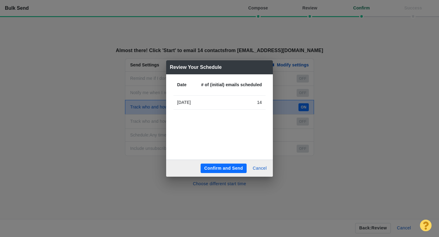
click at [229, 165] on button "Confirm and Send" at bounding box center [224, 169] width 46 height 10
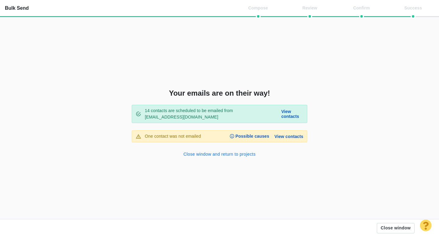
click at [217, 154] on button "Close window and return to projects" at bounding box center [220, 155] width 80 height 10
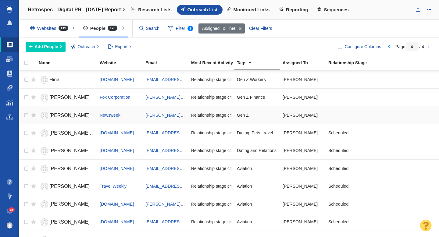
scroll to position [72, 0]
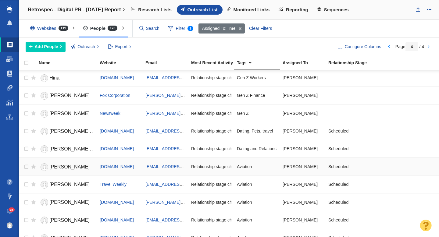
click at [67, 169] on span "[PERSON_NAME]" at bounding box center [69, 166] width 40 height 5
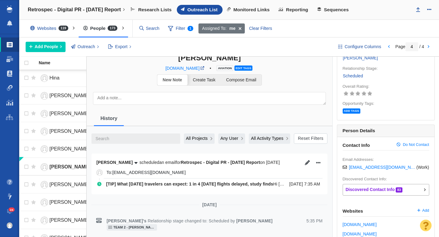
scroll to position [34, 0]
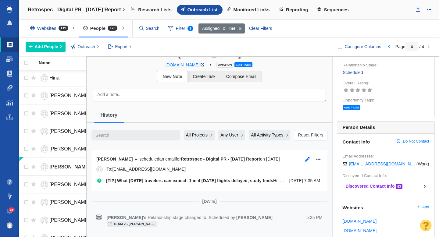
click at [307, 160] on icon "button" at bounding box center [307, 159] width 5 height 5
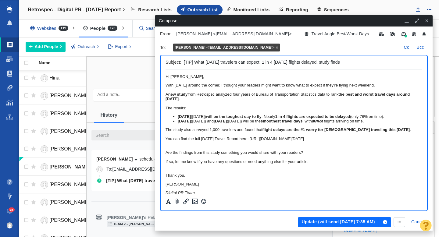
scroll to position [0, 0]
click at [328, 222] on button "Update (will send Aug 21, 7:35 AM)" at bounding box center [338, 222] width 81 height 10
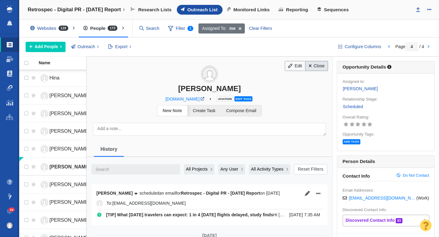
click at [321, 68] on link "Close" at bounding box center [316, 66] width 23 height 10
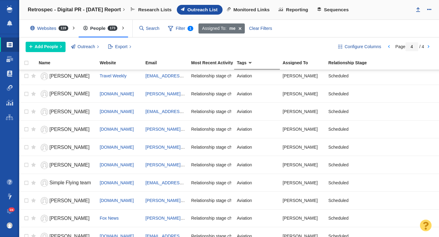
scroll to position [242, 0]
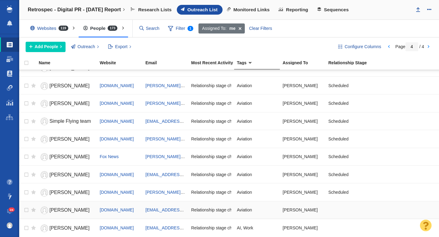
click at [58, 211] on span "[PERSON_NAME]" at bounding box center [69, 210] width 40 height 5
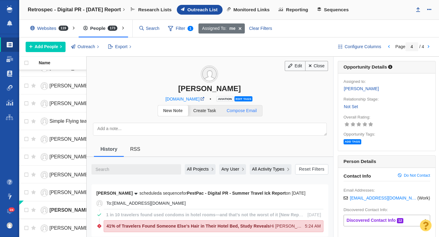
click at [248, 112] on span "Compose Email" at bounding box center [242, 110] width 30 height 5
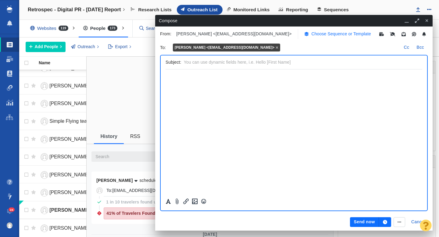
click at [311, 35] on p "Choose Sequence or Template" at bounding box center [341, 34] width 60 height 6
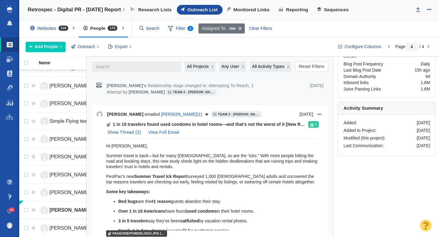
scroll to position [263, 0]
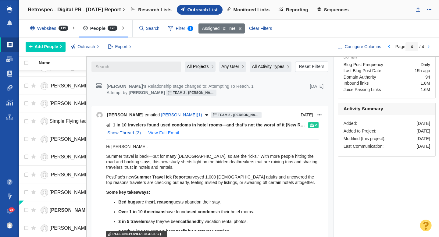
click at [163, 128] on button "View Full Email" at bounding box center [163, 133] width 38 height 10
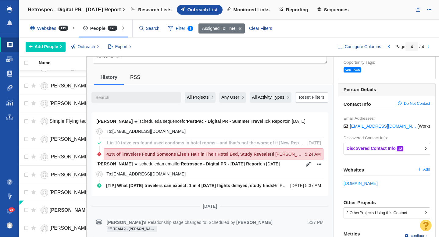
scroll to position [0, 0]
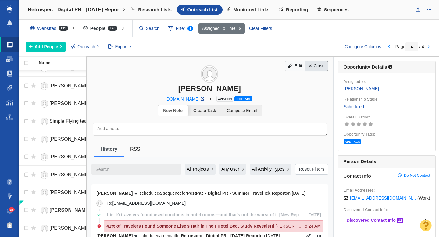
click at [311, 69] on link "Close" at bounding box center [316, 66] width 23 height 10
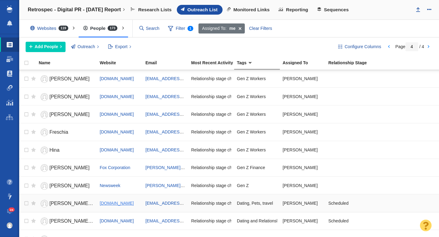
scroll to position [34, 0]
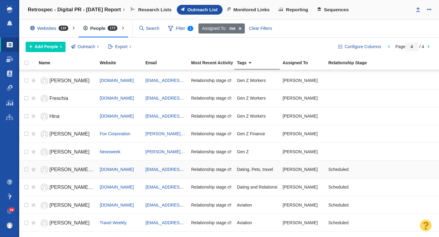
click at [72, 168] on span "[PERSON_NAME] [PERSON_NAME]" at bounding box center [90, 169] width 82 height 5
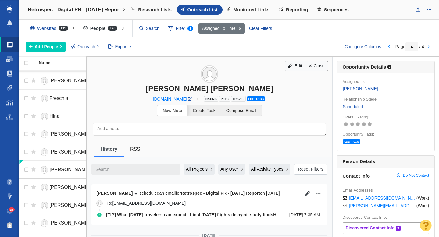
scroll to position [47, 0]
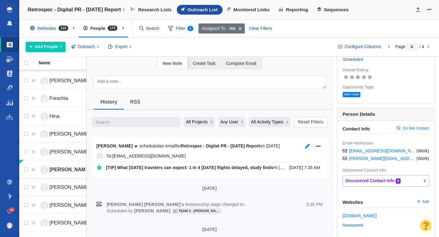
click at [308, 150] on button "button" at bounding box center [307, 146] width 9 height 9
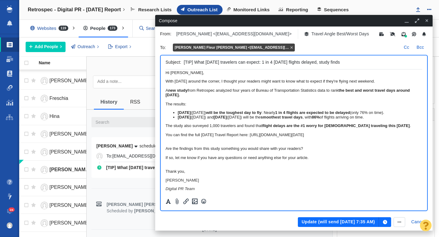
scroll to position [0, 0]
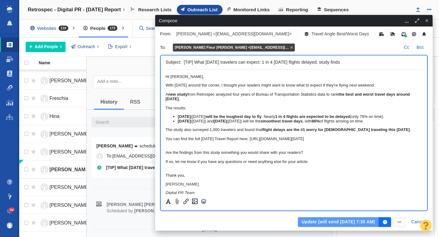
click at [333, 222] on button "Update (will send Aug 21, 7:35 AM)" at bounding box center [338, 222] width 81 height 10
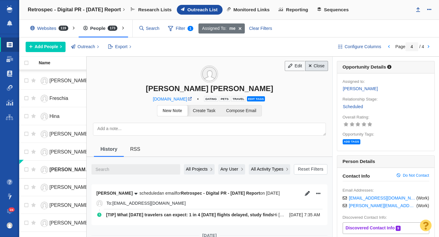
click at [315, 69] on link "Close" at bounding box center [316, 66] width 23 height 10
